Goal: Information Seeking & Learning: Learn about a topic

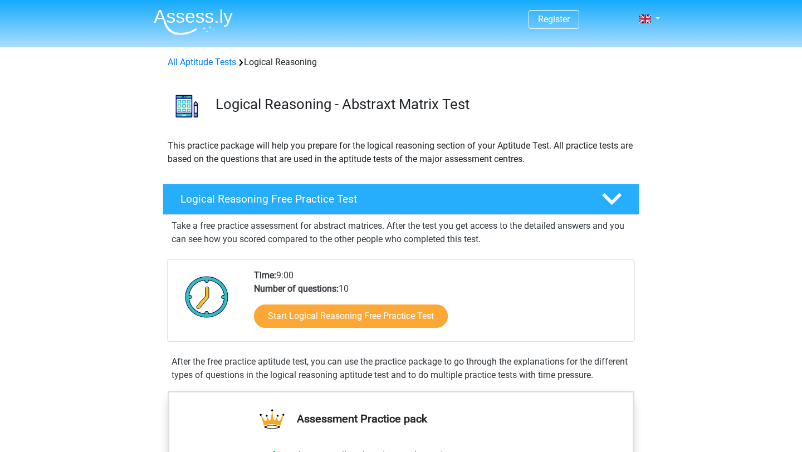
scroll to position [72, 0]
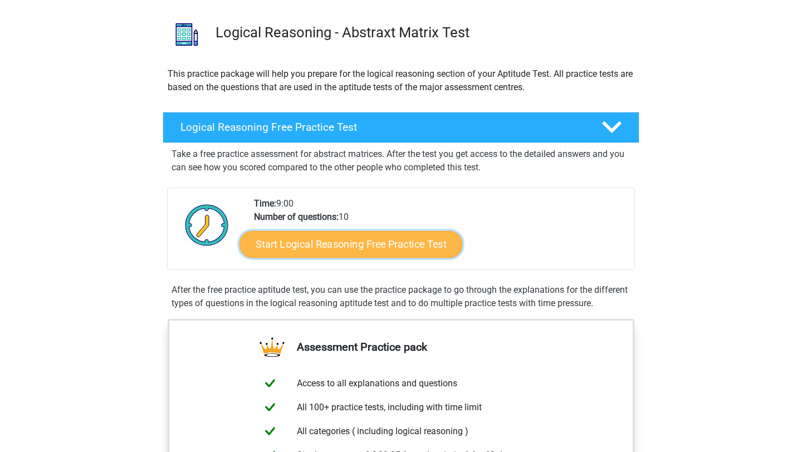
click at [314, 243] on link "Start Logical Reasoning Free Practice Test" at bounding box center [350, 244] width 223 height 27
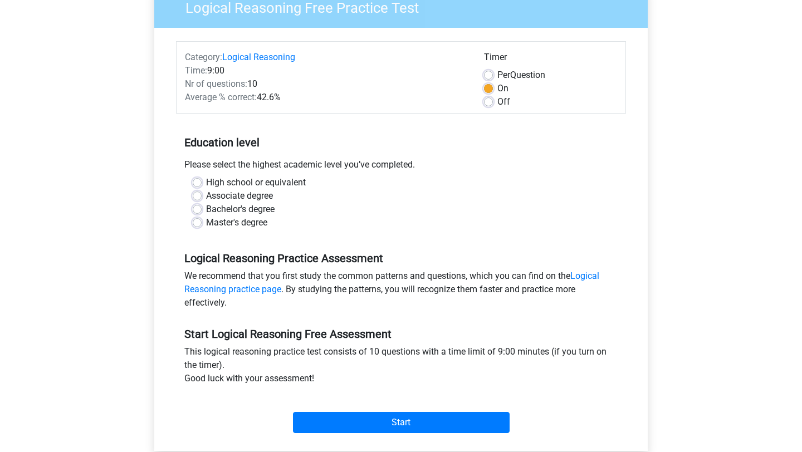
scroll to position [104, 0]
click at [201, 205] on div "Bachelor's degree" at bounding box center [401, 208] width 417 height 13
click at [206, 210] on label "Bachelor's degree" at bounding box center [240, 208] width 68 height 13
click at [197, 210] on input "Bachelor's degree" at bounding box center [197, 207] width 9 height 11
radio input "true"
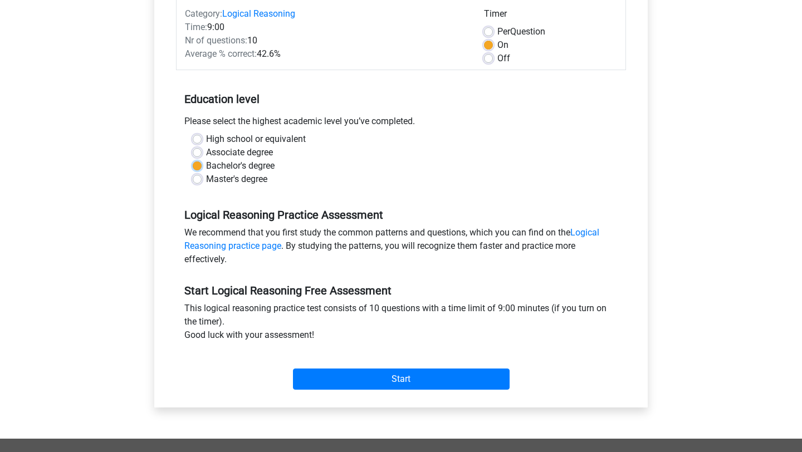
scroll to position [148, 0]
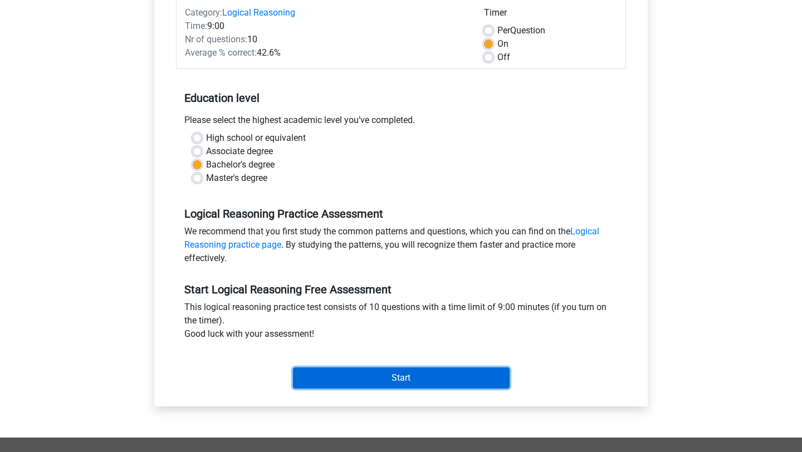
click at [378, 378] on input "Start" at bounding box center [401, 378] width 217 height 21
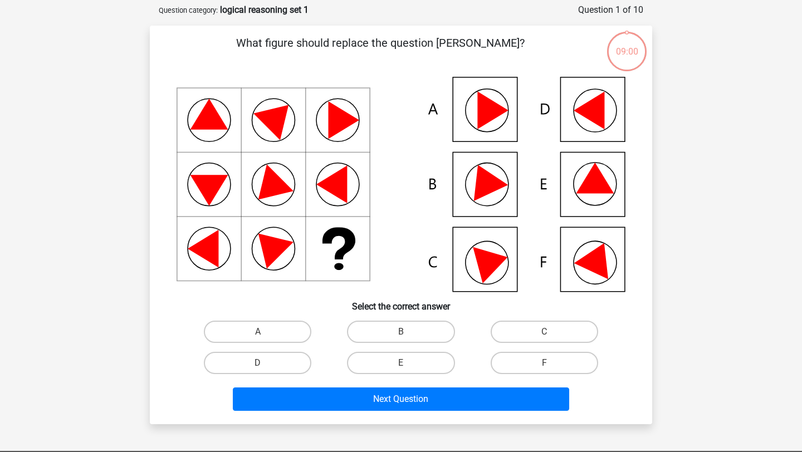
scroll to position [61, 0]
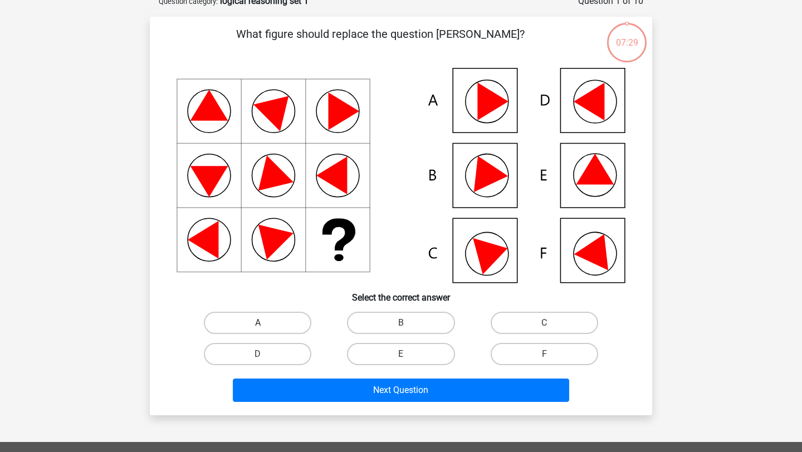
click at [283, 316] on label "A" at bounding box center [257, 323] width 107 height 22
click at [265, 323] on input "A" at bounding box center [261, 326] width 7 height 7
radio input "true"
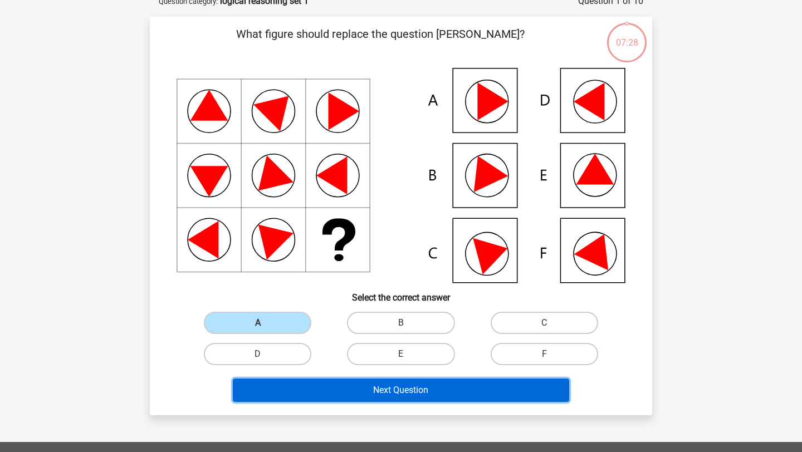
click at [348, 390] on button "Next Question" at bounding box center [401, 390] width 337 height 23
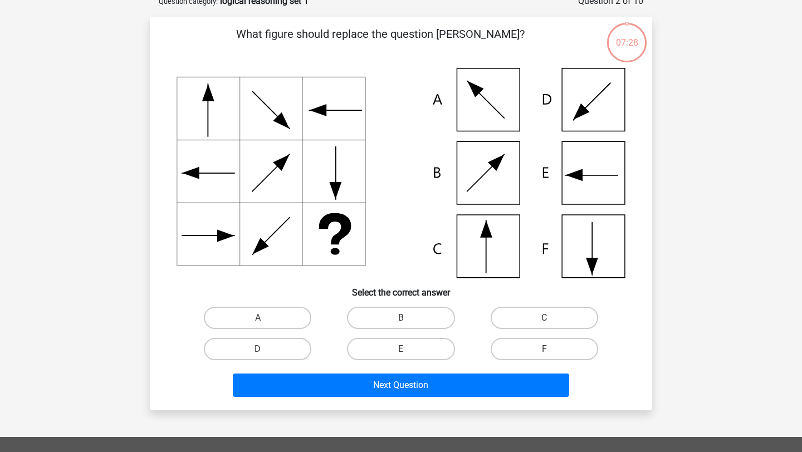
scroll to position [56, 0]
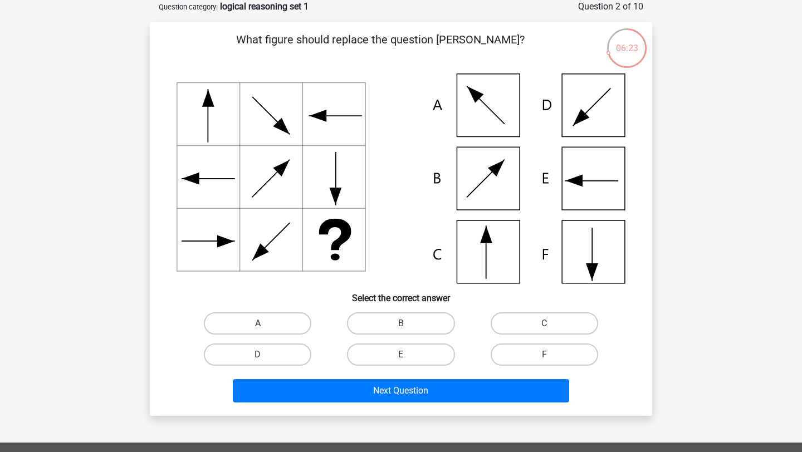
click at [435, 363] on label "E" at bounding box center [400, 355] width 107 height 22
click at [408, 362] on input "E" at bounding box center [404, 358] width 7 height 7
radio input "true"
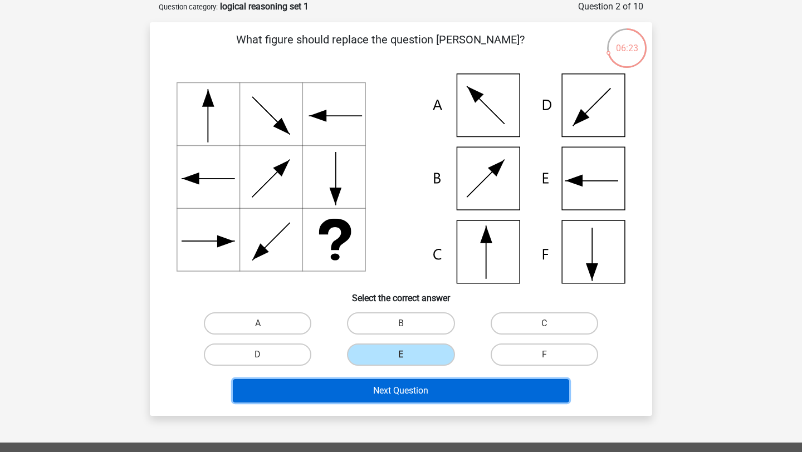
click at [434, 390] on button "Next Question" at bounding box center [401, 390] width 337 height 23
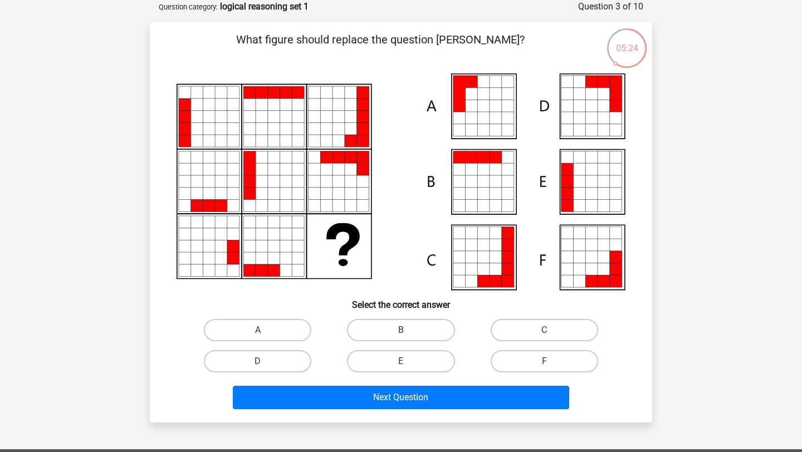
click at [481, 126] on icon at bounding box center [483, 130] width 12 height 12
click at [294, 330] on label "A" at bounding box center [257, 330] width 107 height 22
click at [265, 330] on input "A" at bounding box center [261, 333] width 7 height 7
radio input "true"
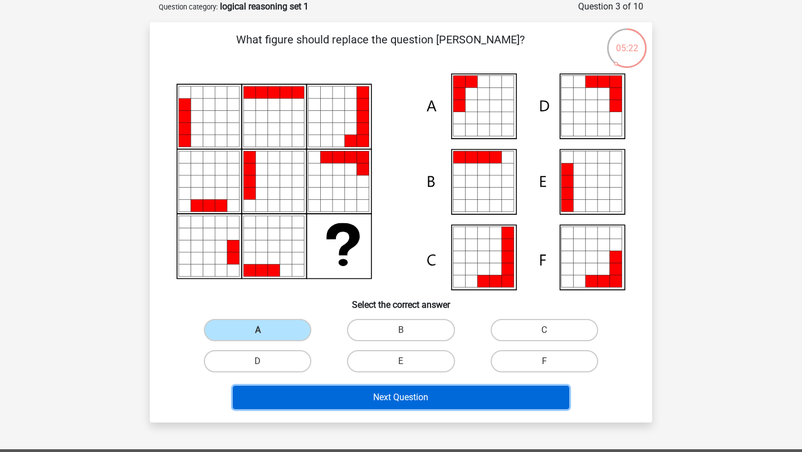
click at [378, 404] on button "Next Question" at bounding box center [401, 397] width 337 height 23
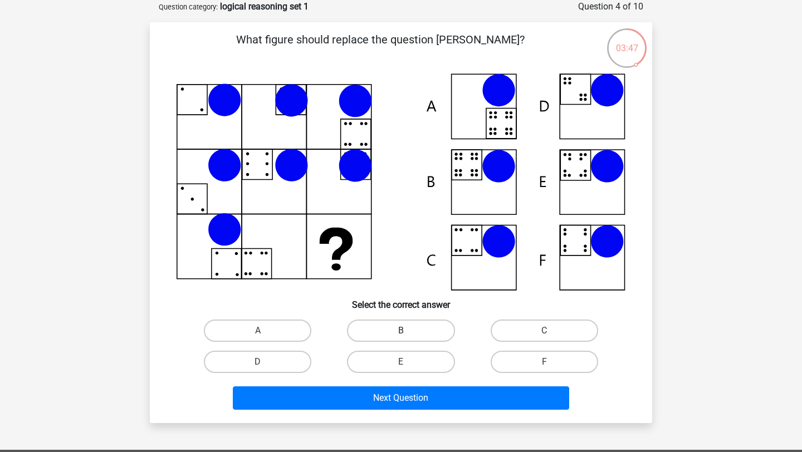
click at [385, 331] on label "B" at bounding box center [400, 331] width 107 height 22
click at [401, 331] on input "B" at bounding box center [404, 334] width 7 height 7
radio input "true"
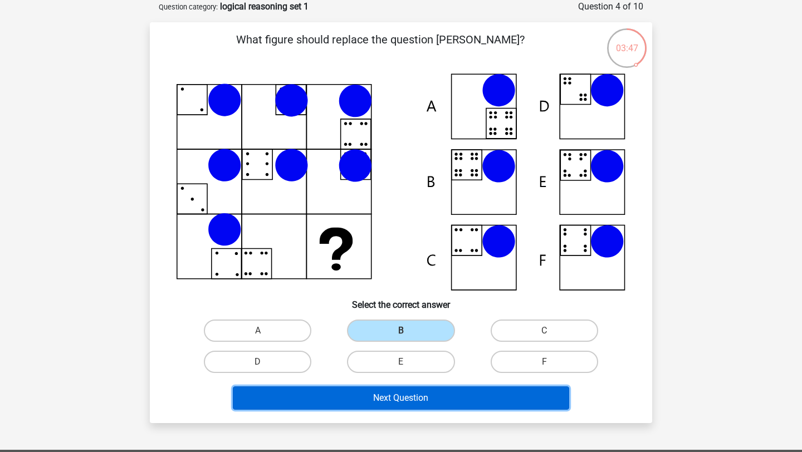
click at [407, 397] on button "Next Question" at bounding box center [401, 397] width 337 height 23
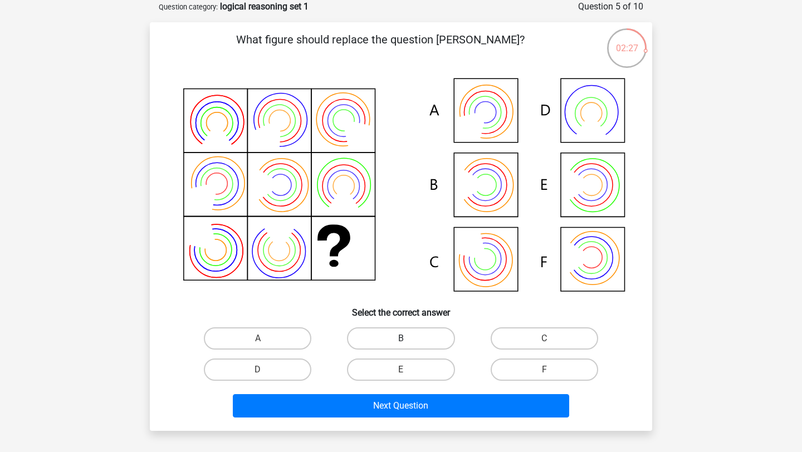
click at [418, 347] on label "B" at bounding box center [400, 338] width 107 height 22
click at [408, 346] on input "B" at bounding box center [404, 342] width 7 height 7
radio input "true"
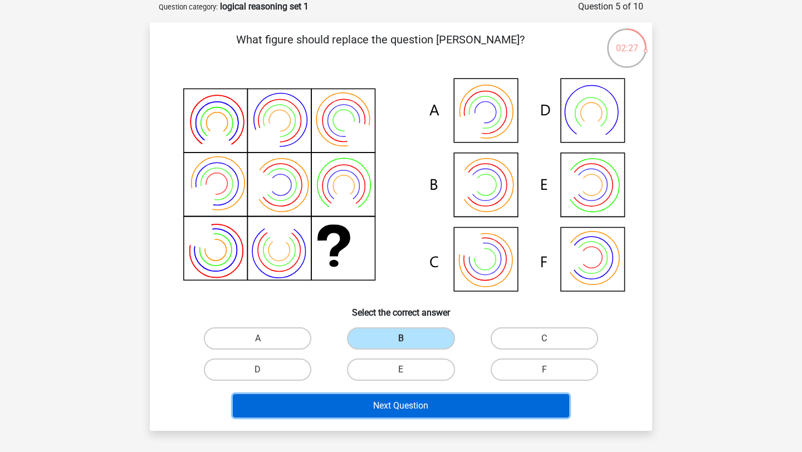
click at [416, 408] on button "Next Question" at bounding box center [401, 405] width 337 height 23
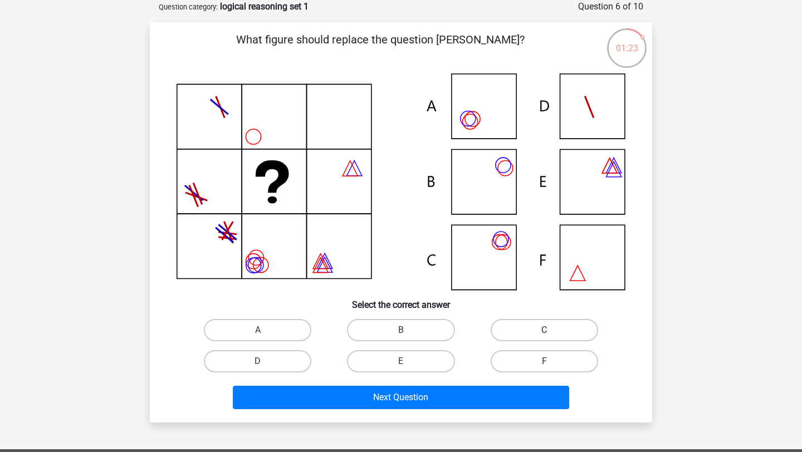
click at [521, 325] on label "C" at bounding box center [544, 330] width 107 height 22
click at [544, 330] on input "C" at bounding box center [547, 333] width 7 height 7
radio input "true"
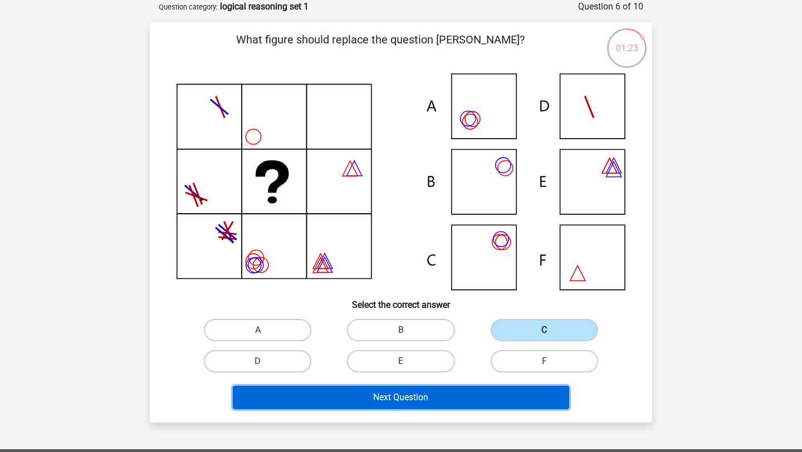
click at [481, 402] on button "Next Question" at bounding box center [401, 397] width 337 height 23
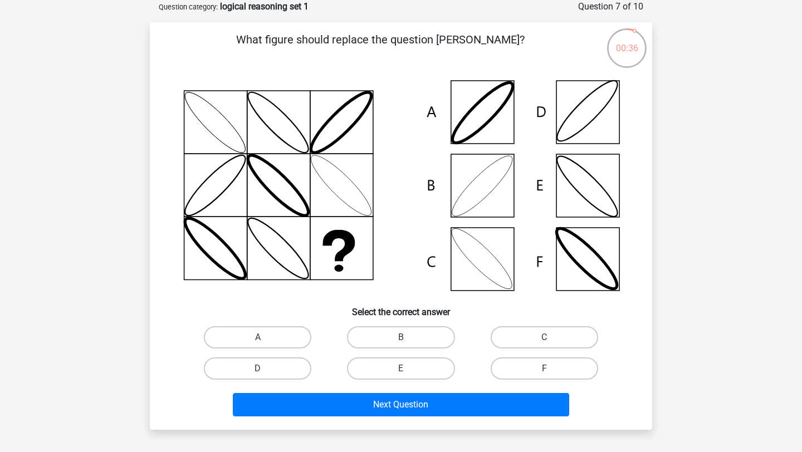
click at [403, 339] on input "B" at bounding box center [404, 340] width 7 height 7
radio input "true"
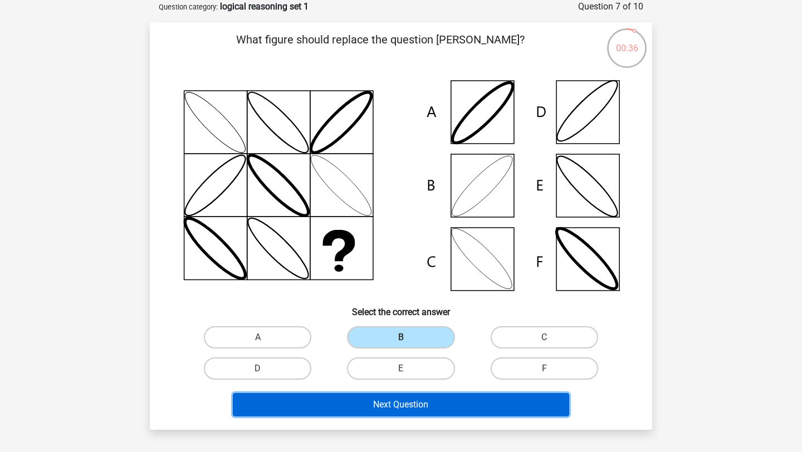
click at [422, 400] on button "Next Question" at bounding box center [401, 404] width 337 height 23
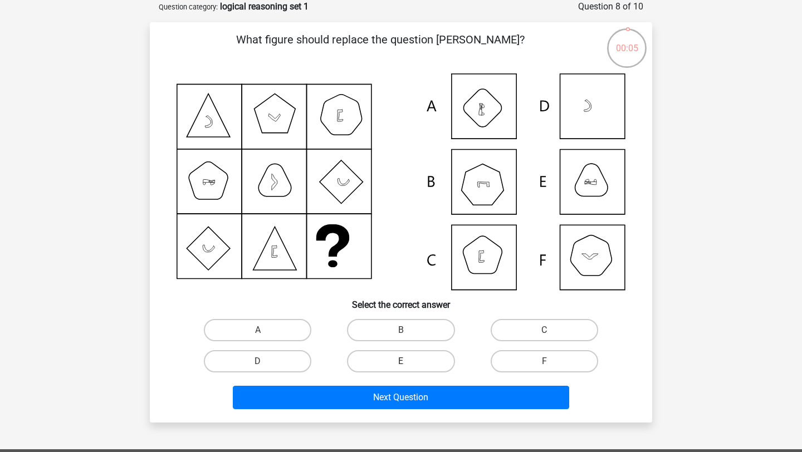
click at [442, 363] on label "E" at bounding box center [400, 361] width 107 height 22
click at [408, 363] on input "E" at bounding box center [404, 364] width 7 height 7
radio input "true"
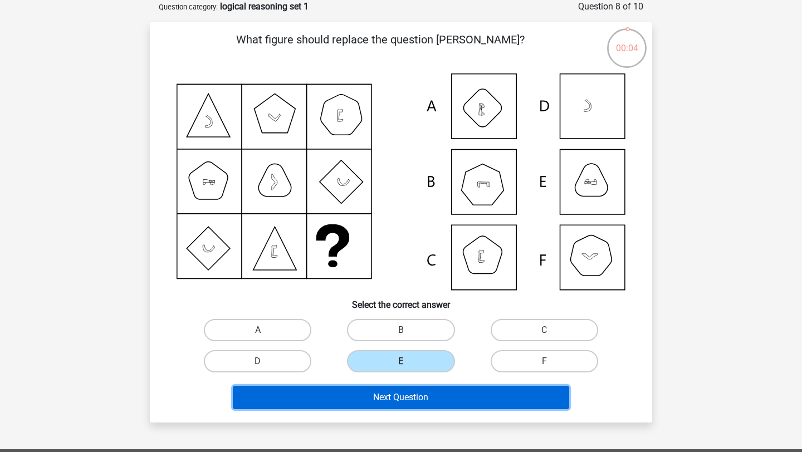
click at [449, 388] on button "Next Question" at bounding box center [401, 397] width 337 height 23
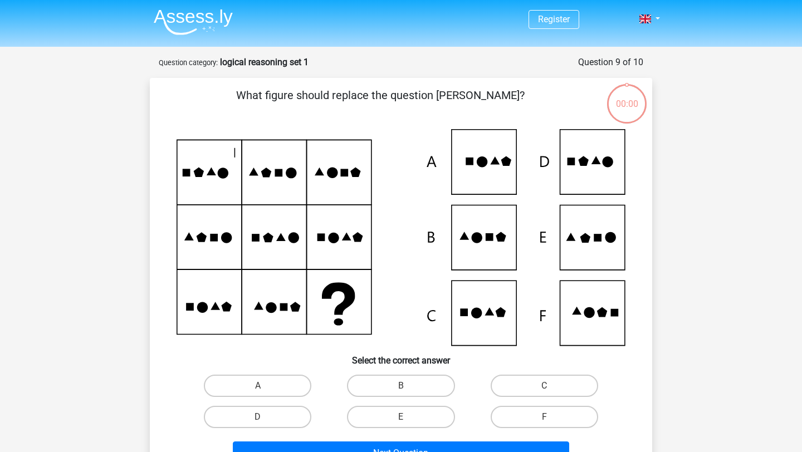
scroll to position [56, 0]
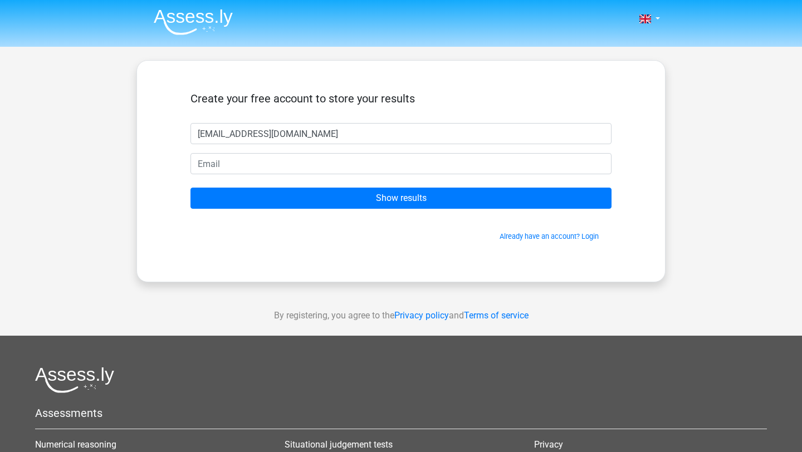
type input "[EMAIL_ADDRESS][DOMAIN_NAME]"
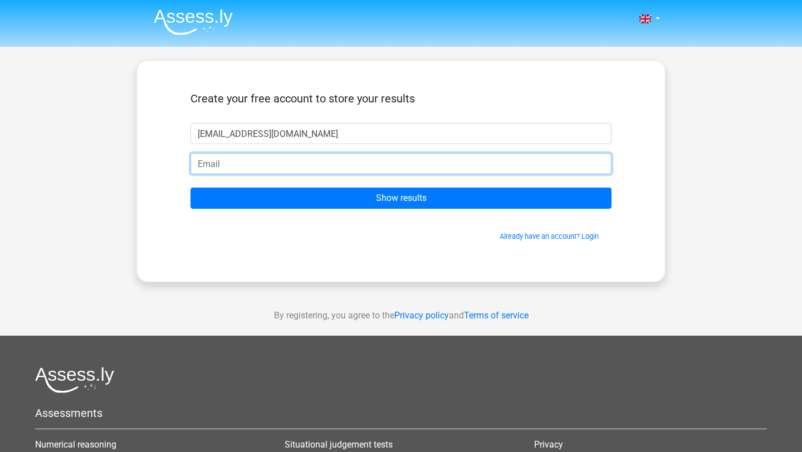
click at [380, 164] on input "email" at bounding box center [400, 163] width 421 height 21
type input "[EMAIL_ADDRESS][DOMAIN_NAME]"
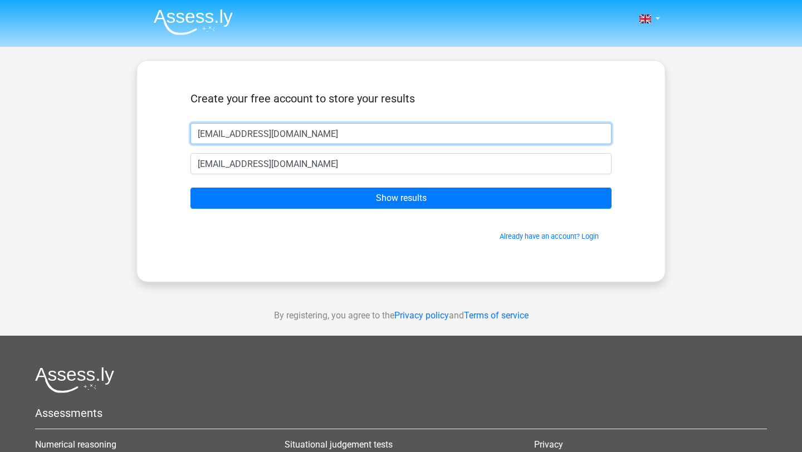
drag, startPoint x: 318, startPoint y: 134, endPoint x: 160, endPoint y: 134, distance: 158.1
click at [160, 134] on div "Create your free account to store your results mollyashbee@gmail.com mollyashbe…" at bounding box center [400, 171] width 529 height 222
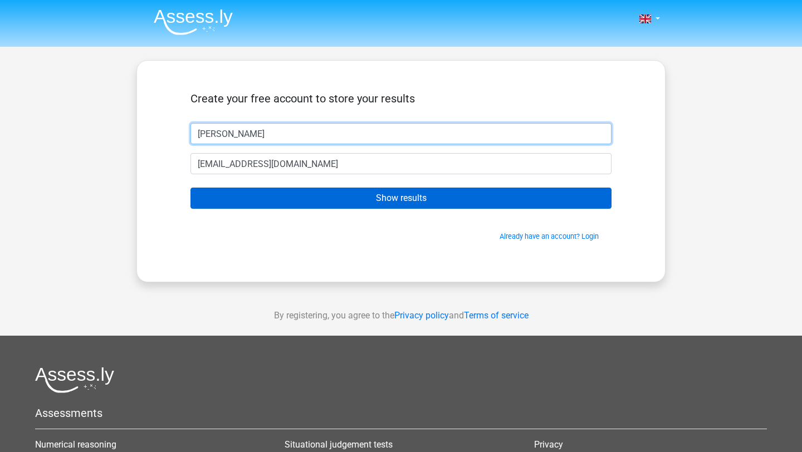
type input "[PERSON_NAME]"
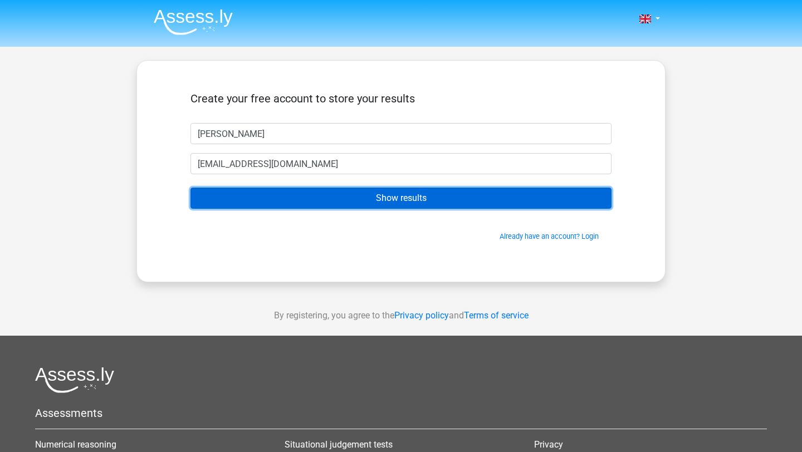
click at [333, 201] on input "Show results" at bounding box center [400, 198] width 421 height 21
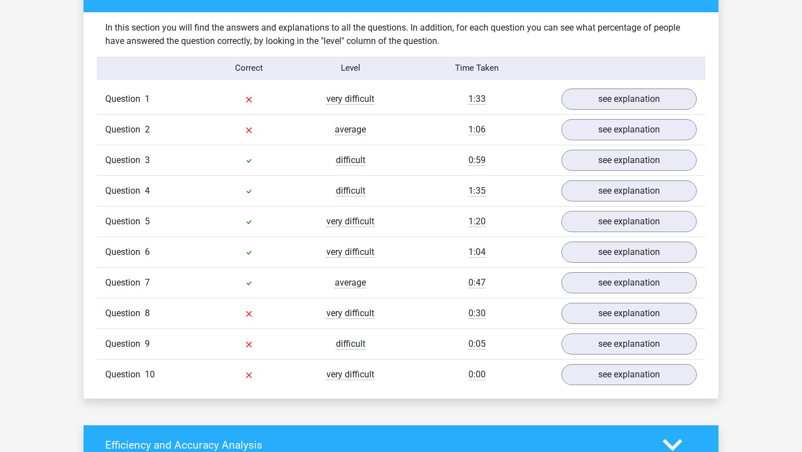
scroll to position [853, 0]
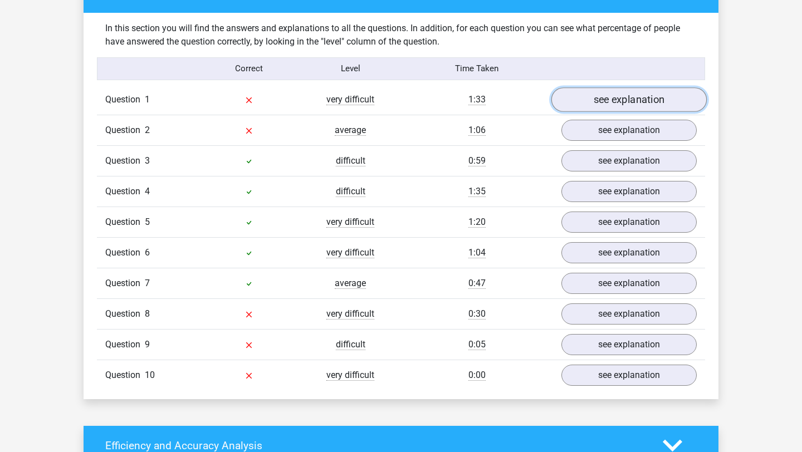
click at [634, 99] on link "see explanation" at bounding box center [628, 99] width 155 height 25
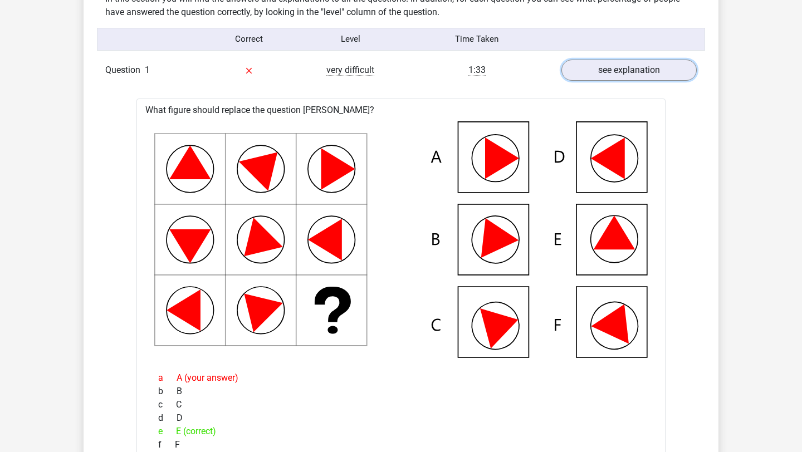
scroll to position [881, 0]
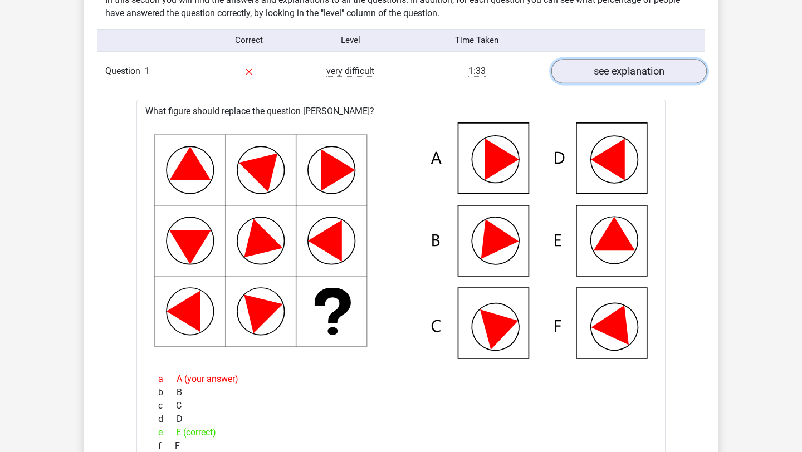
click at [611, 62] on link "see explanation" at bounding box center [628, 71] width 155 height 25
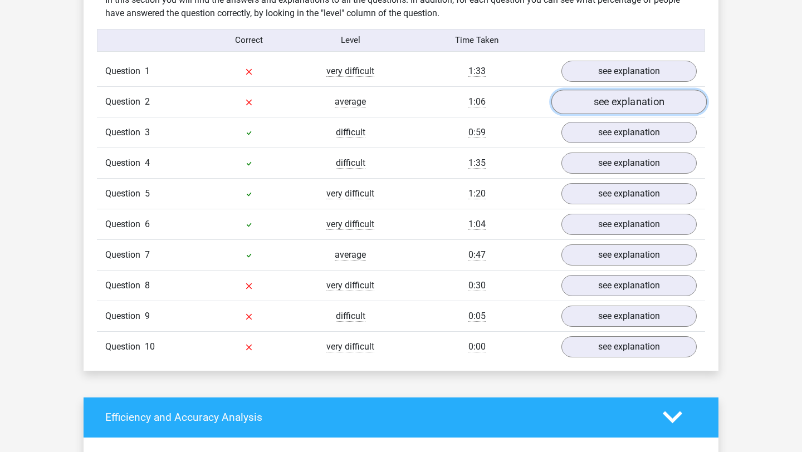
click at [605, 107] on link "see explanation" at bounding box center [628, 102] width 155 height 25
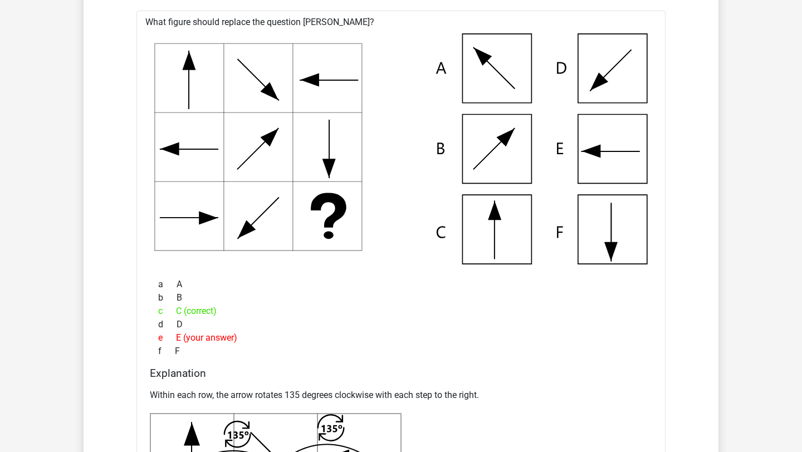
scroll to position [810, 0]
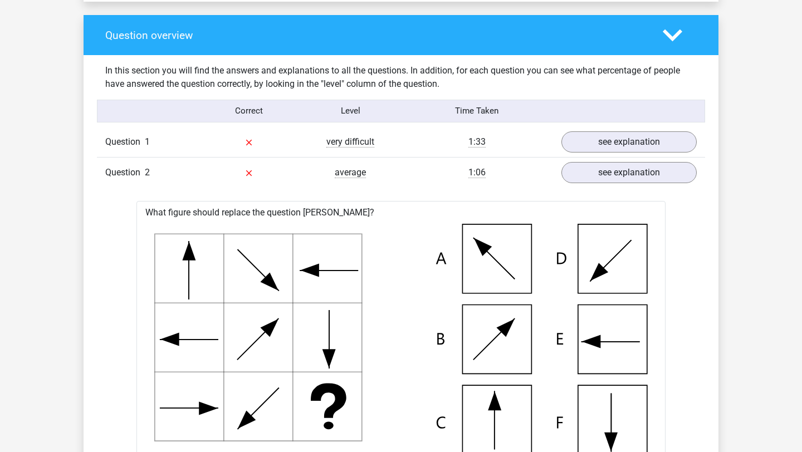
click at [664, 38] on icon at bounding box center [672, 35] width 19 height 19
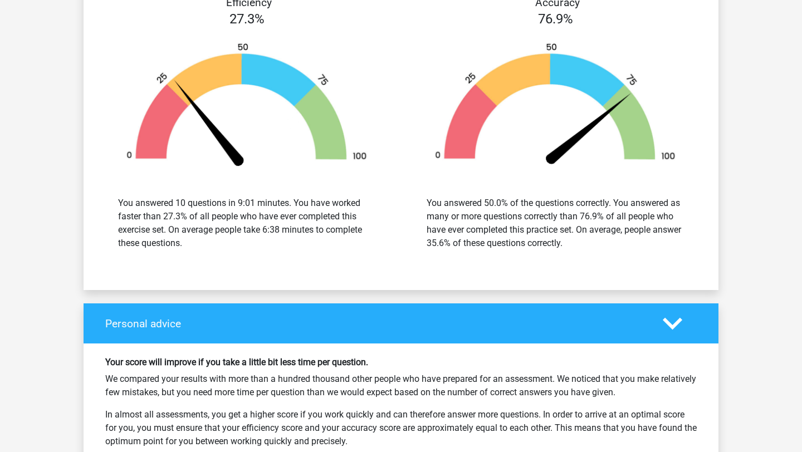
scroll to position [977, 0]
